Goal: Task Accomplishment & Management: Manage account settings

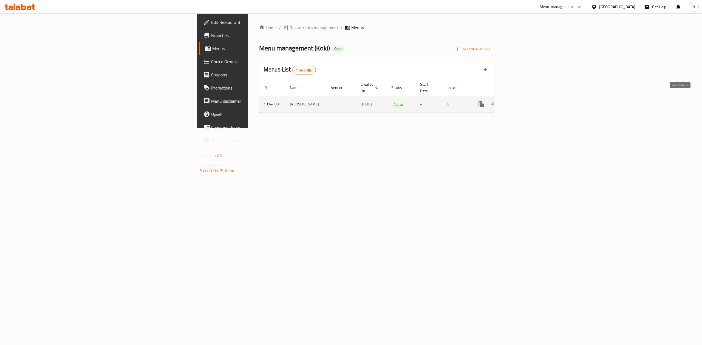
click at [523, 102] on icon "enhanced table" at bounding box center [520, 104] width 5 height 5
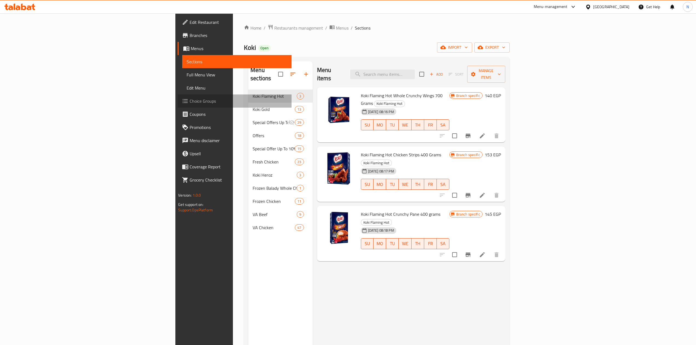
click at [190, 99] on span "Choice Groups" at bounding box center [239, 101] width 98 height 7
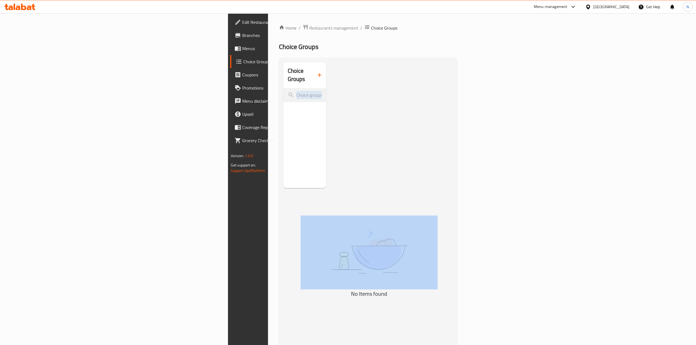
drag, startPoint x: 177, startPoint y: 65, endPoint x: 194, endPoint y: 168, distance: 104.3
click at [283, 168] on div "Choice Groups" at bounding box center [304, 125] width 43 height 126
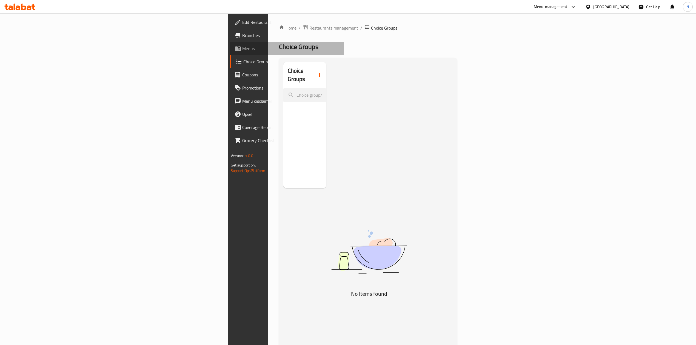
click at [242, 49] on span "Menus" at bounding box center [291, 48] width 98 height 7
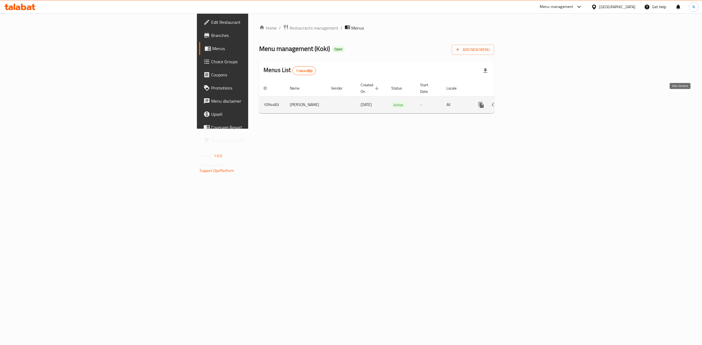
click at [524, 102] on icon "enhanced table" at bounding box center [520, 105] width 7 height 7
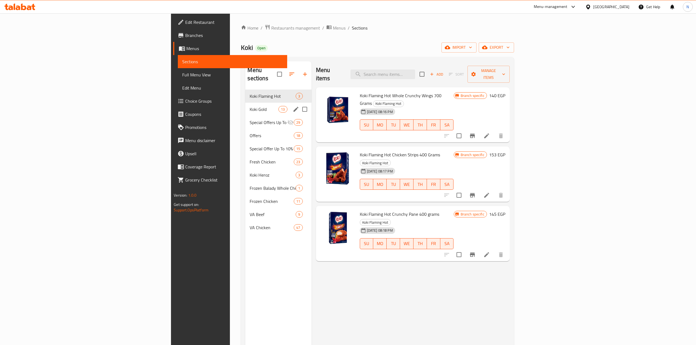
click at [250, 106] on span "Koki Gold" at bounding box center [264, 109] width 29 height 7
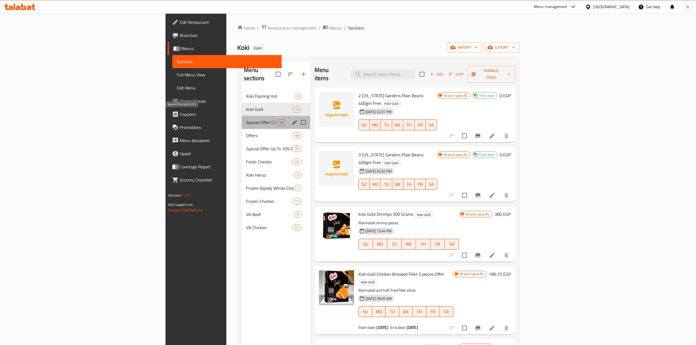
click at [246, 119] on span "Special Offers Up To 25%" at bounding box center [258, 122] width 24 height 7
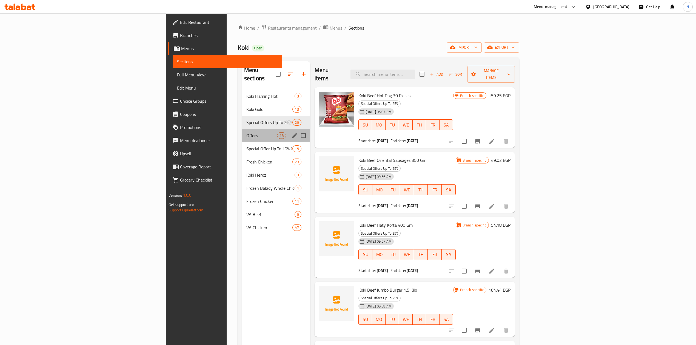
click at [242, 132] on div "Offers 18" at bounding box center [276, 135] width 68 height 13
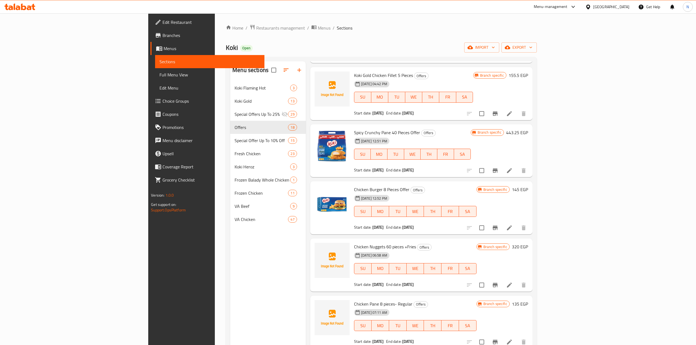
scroll to position [475, 0]
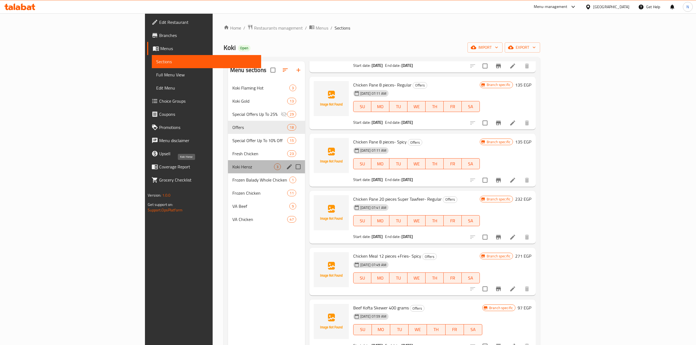
click at [232, 165] on span "Koki Heroz" at bounding box center [253, 167] width 42 height 7
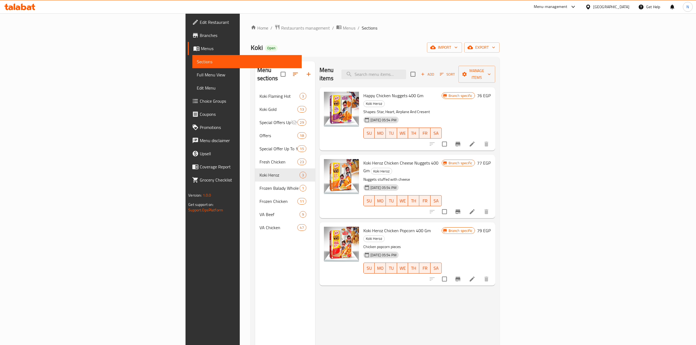
scroll to position [77, 0]
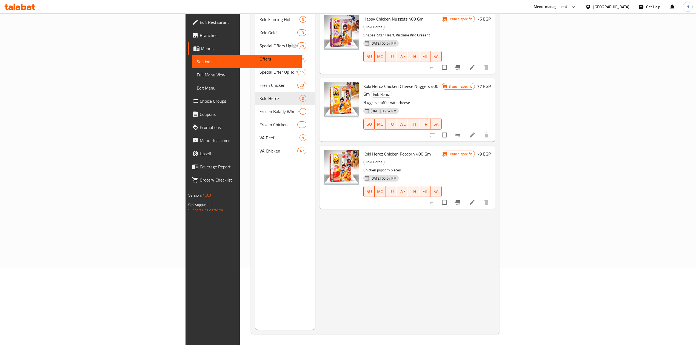
click at [255, 190] on div "Menu sections Koki Flaming Hot 3 Koki Gold 13 Special Offers Up To 25% 29 Offer…" at bounding box center [285, 157] width 60 height 345
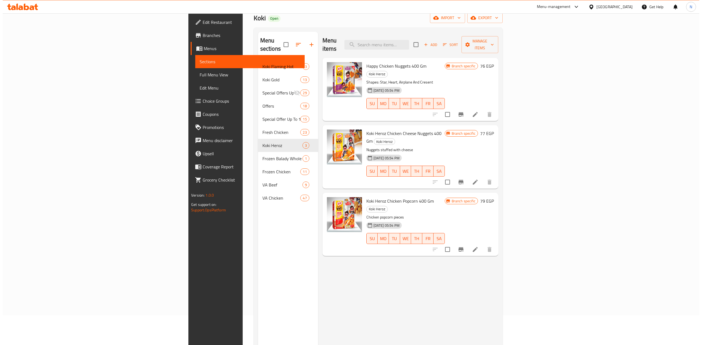
scroll to position [0, 0]
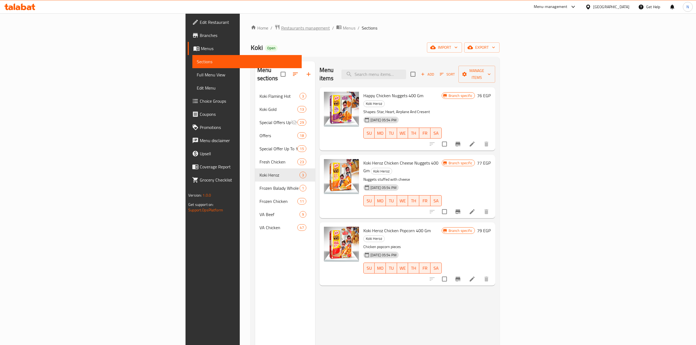
drag, startPoint x: 208, startPoint y: 29, endPoint x: 202, endPoint y: 28, distance: 6.1
click at [332, 29] on li "/" at bounding box center [333, 28] width 2 height 7
click at [281, 27] on span "Restaurants management" at bounding box center [305, 28] width 49 height 7
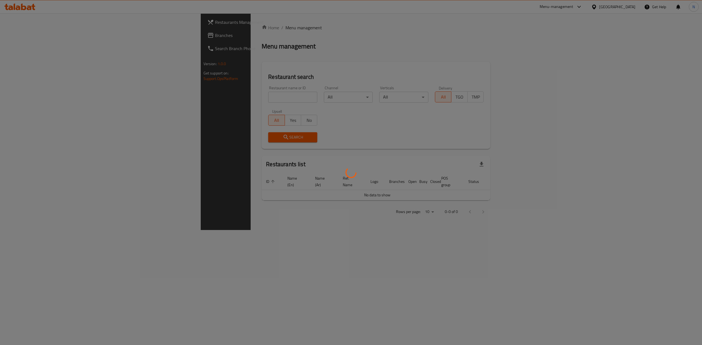
click at [142, 99] on div at bounding box center [351, 172] width 702 height 345
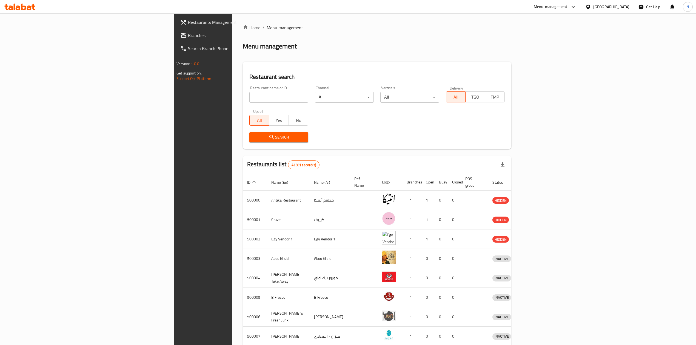
click at [249, 90] on div "Restaurant name or ID Restaurant name or ID" at bounding box center [278, 94] width 59 height 17
click at [249, 94] on input "search" at bounding box center [278, 97] width 59 height 11
paste input "504866"
type input "504866"
click at [254, 138] on span "Search" at bounding box center [279, 137] width 50 height 7
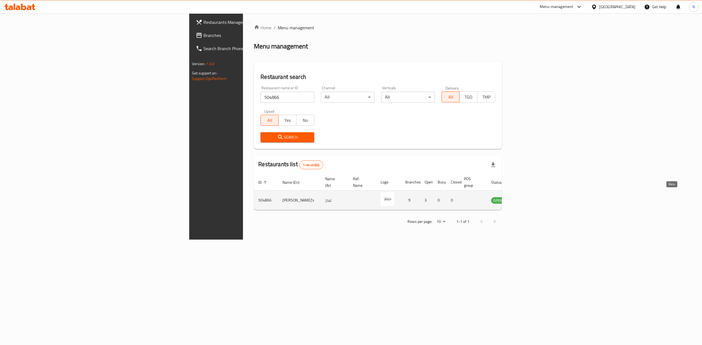
click at [530, 197] on link "enhanced table" at bounding box center [525, 200] width 10 height 7
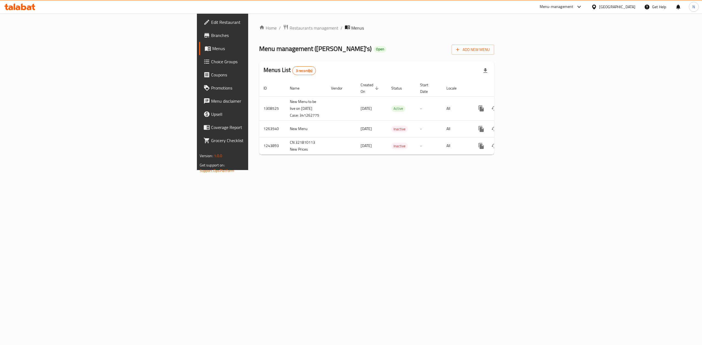
click at [211, 35] on span "Branches" at bounding box center [260, 35] width 99 height 7
click at [527, 101] on link "enhanced table" at bounding box center [520, 107] width 13 height 13
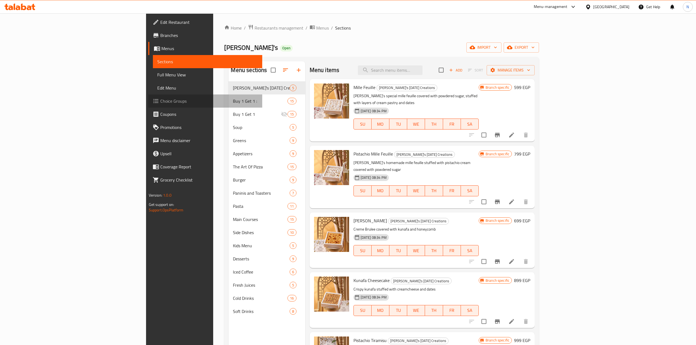
click at [160, 99] on span "Choice Groups" at bounding box center [209, 101] width 98 height 7
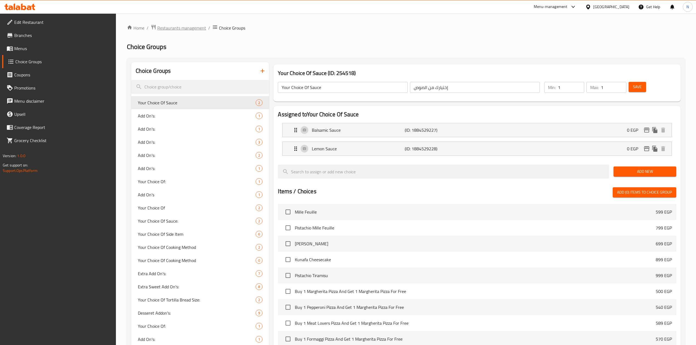
click at [166, 32] on div "Home / Restaurants management / Choice Groups Choice Groups Choice Groups Your …" at bounding box center [406, 241] width 558 height 434
click at [166, 31] on span "Restaurants management" at bounding box center [181, 28] width 49 height 7
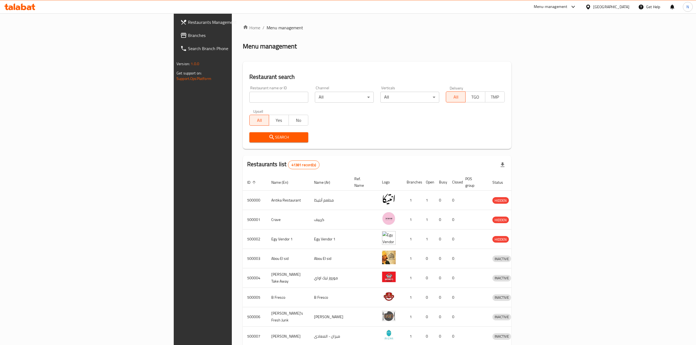
click at [249, 102] on input "search" at bounding box center [278, 97] width 59 height 11
paste input "504868"
type input "504868"
click button "Search" at bounding box center [278, 137] width 59 height 10
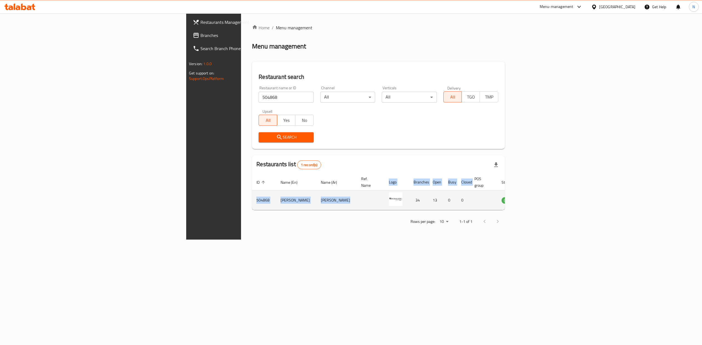
drag, startPoint x: 147, startPoint y: 180, endPoint x: 310, endPoint y: 200, distance: 163.4
click at [310, 200] on table "ID sorted ascending Name (En) Name (Ar) Ref. Name Logo Branches Open Busy Close…" at bounding box center [398, 192] width 293 height 36
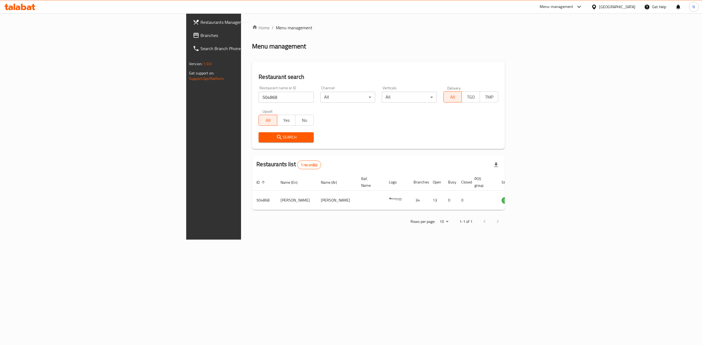
click at [505, 215] on div "Rows per page: 10 1-1 of 1" at bounding box center [378, 222] width 253 height 14
click at [526, 197] on td "OPEN" at bounding box center [511, 200] width 29 height 19
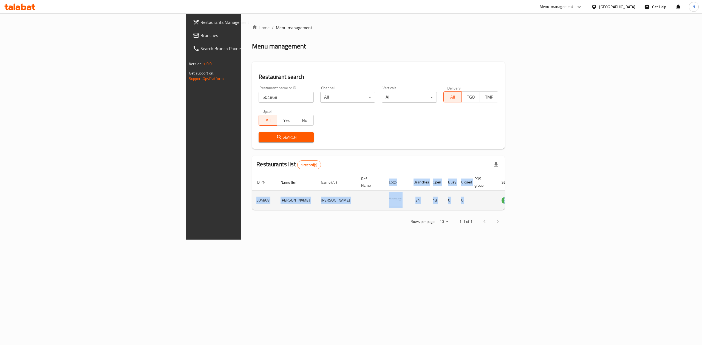
drag, startPoint x: 653, startPoint y: 194, endPoint x: 658, endPoint y: 196, distance: 5.9
click at [545, 195] on tr "504868 Mori Sushi موري سوشي 34 13 0 0 OPEN" at bounding box center [398, 200] width 293 height 19
click at [537, 197] on icon "enhanced table" at bounding box center [533, 200] width 7 height 7
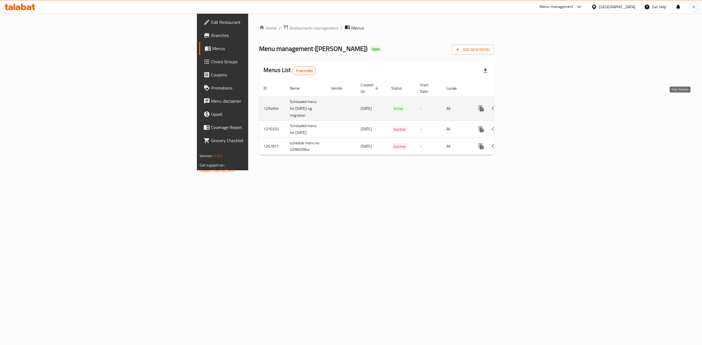
click at [527, 102] on link "enhanced table" at bounding box center [520, 108] width 13 height 13
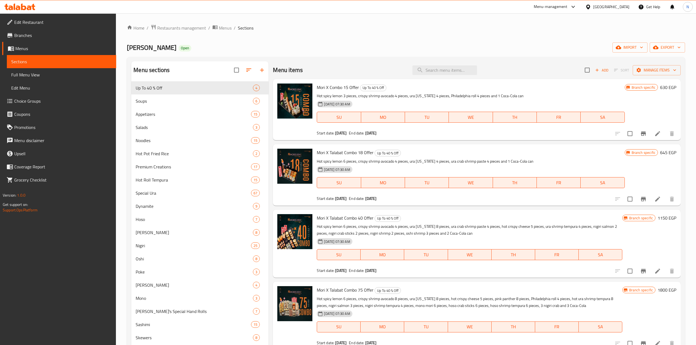
click at [14, 49] on icon at bounding box center [11, 49] width 6 height 5
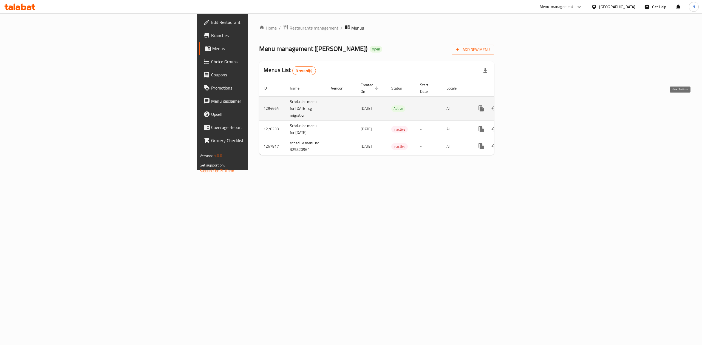
click at [524, 105] on icon "enhanced table" at bounding box center [520, 108] width 7 height 7
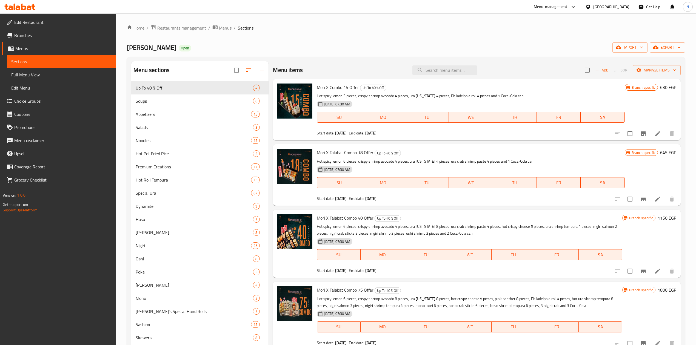
click at [60, 97] on link "Choice Groups" at bounding box center [59, 101] width 114 height 13
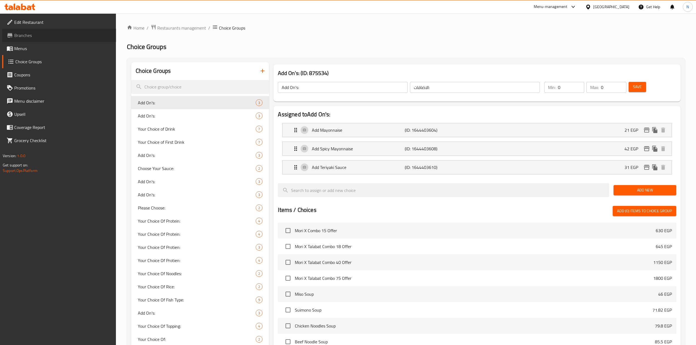
click at [37, 33] on span "Branches" at bounding box center [63, 35] width 98 height 7
